Goal: Task Accomplishment & Management: Manage account settings

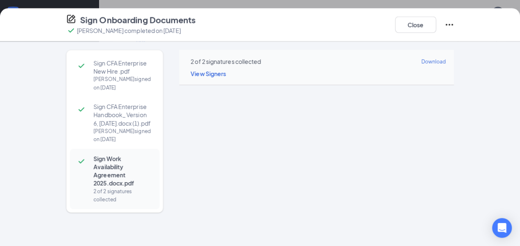
scroll to position [235, 0]
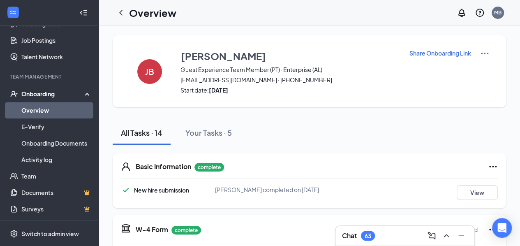
scroll to position [268, 0]
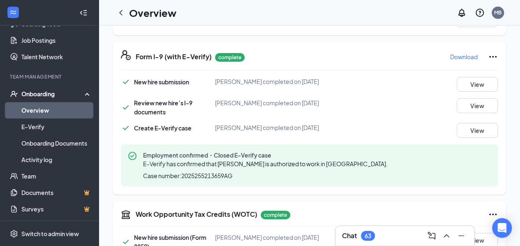
click at [39, 107] on link "Overview" at bounding box center [56, 110] width 70 height 16
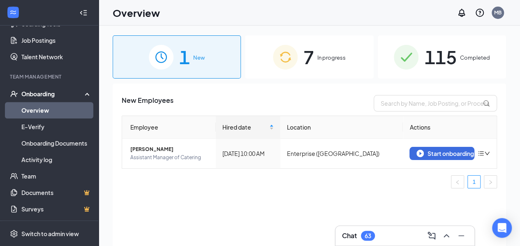
drag, startPoint x: 318, startPoint y: 55, endPoint x: 313, endPoint y: 97, distance: 42.7
click at [320, 59] on span "In progress" at bounding box center [331, 57] width 28 height 8
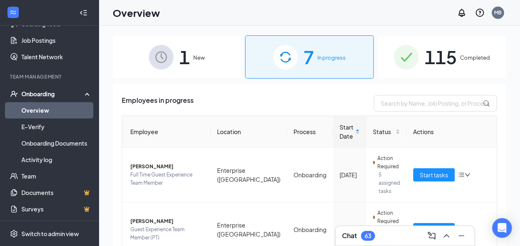
click at [304, 49] on span "7" at bounding box center [309, 57] width 11 height 28
click at [155, 217] on span "[PERSON_NAME]" at bounding box center [167, 221] width 74 height 8
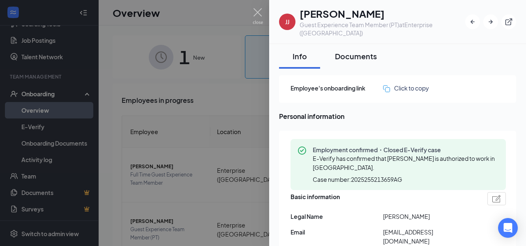
drag, startPoint x: 349, startPoint y: 49, endPoint x: 354, endPoint y: 46, distance: 6.1
click at [350, 51] on div "Documents" at bounding box center [356, 56] width 42 height 10
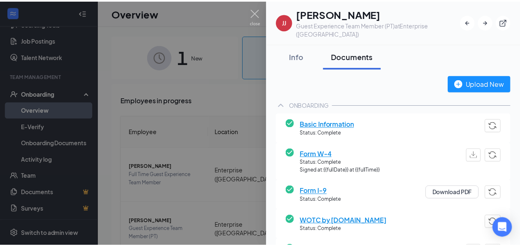
scroll to position [184, 0]
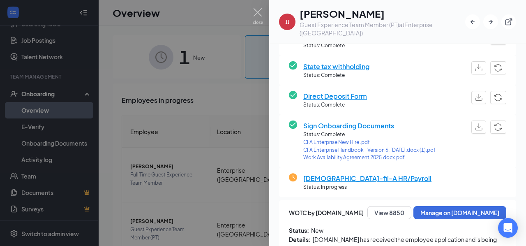
click at [324, 180] on span "[DEMOGRAPHIC_DATA]-fil-A HR/Payroll" at bounding box center [368, 178] width 128 height 10
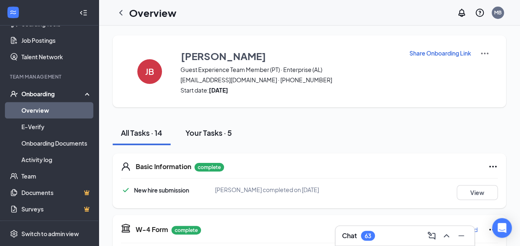
click at [231, 130] on div "Your Tasks · 5" at bounding box center [208, 132] width 46 height 10
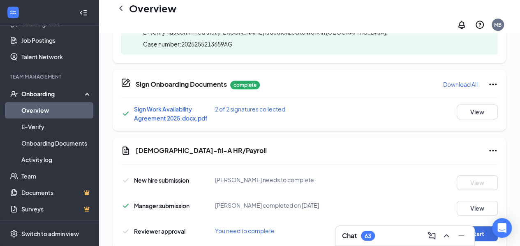
scroll to position [241, 0]
